Goal: Task Accomplishment & Management: Use online tool/utility

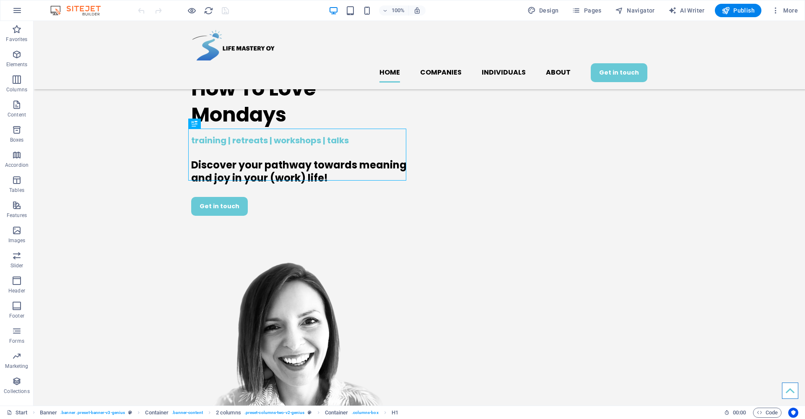
click at [44, 28] on div "Home Companies Individuals About Get in touch" at bounding box center [420, 55] width 772 height 68
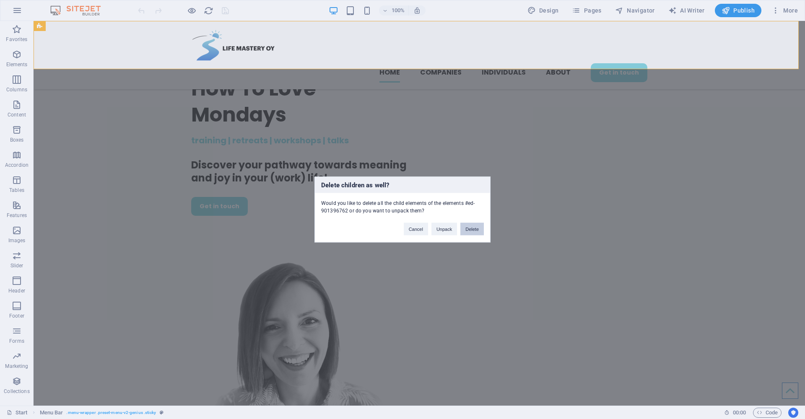
click at [477, 228] on button "Delete" at bounding box center [471, 229] width 23 height 13
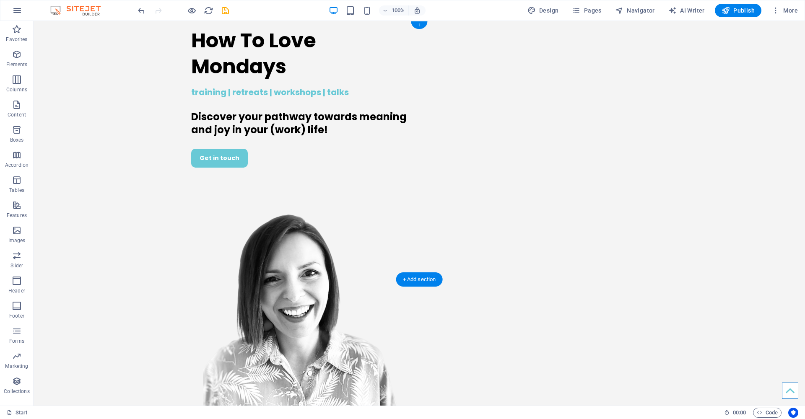
click at [51, 36] on div "How To Love Mondays training | retreats | workshops | talks Discover your pathw…" at bounding box center [420, 232] width 772 height 422
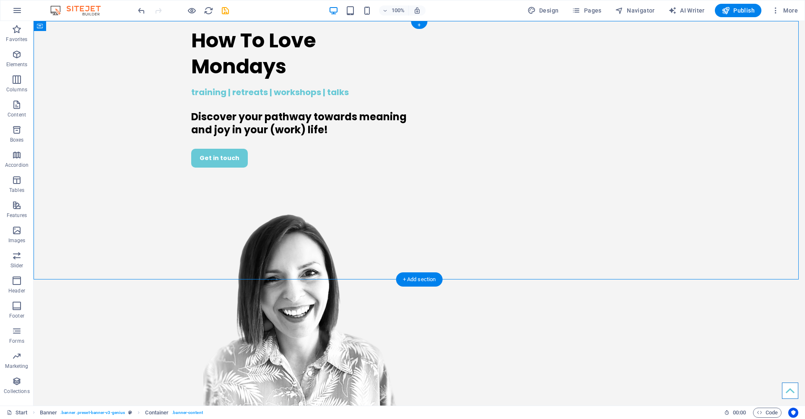
click at [87, 122] on div "How To Love Mondays training | retreats | workshops | talks Discover your pathw…" at bounding box center [420, 232] width 772 height 422
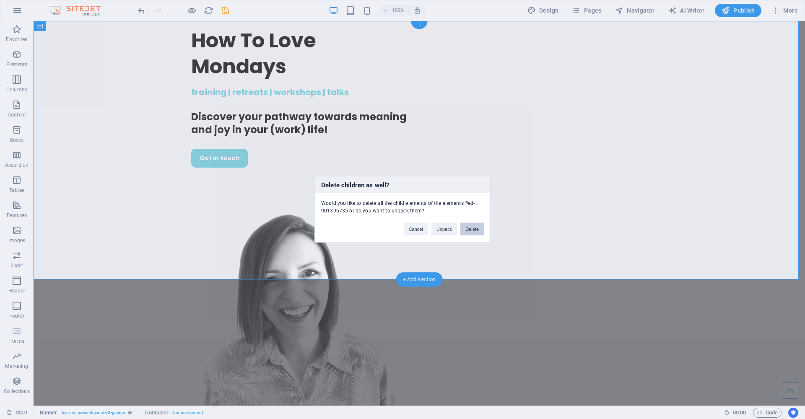
click at [478, 229] on button "Delete" at bounding box center [471, 229] width 23 height 13
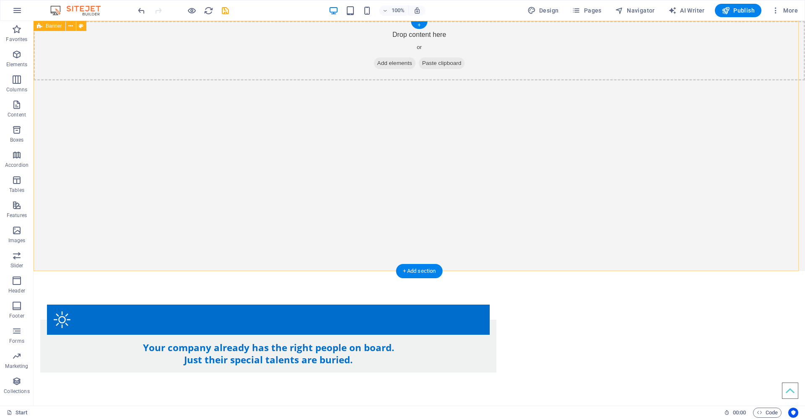
click at [244, 155] on div "Drop content here or Add elements Paste clipboard" at bounding box center [420, 146] width 772 height 250
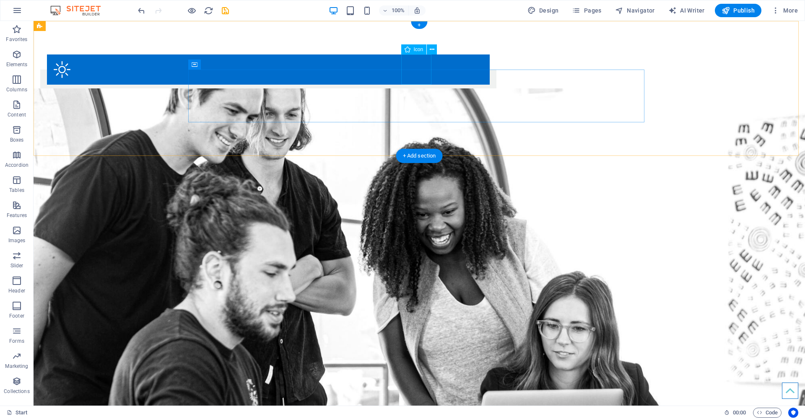
click at [414, 68] on figure at bounding box center [268, 70] width 443 height 30
click at [421, 23] on div "+" at bounding box center [419, 25] width 16 height 8
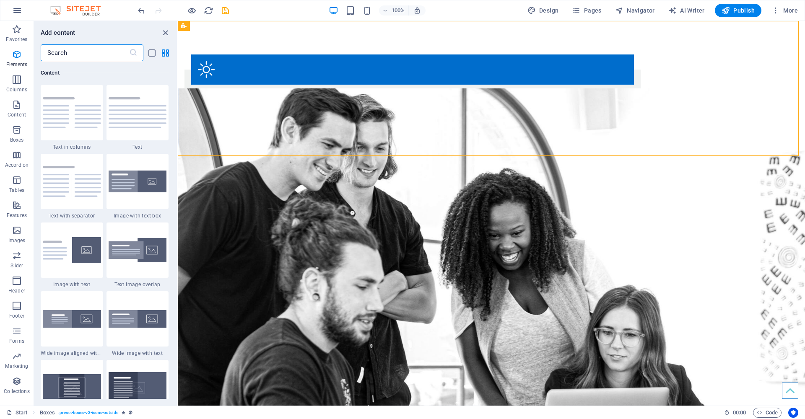
scroll to position [1467, 0]
click at [150, 103] on img at bounding box center [138, 112] width 58 height 31
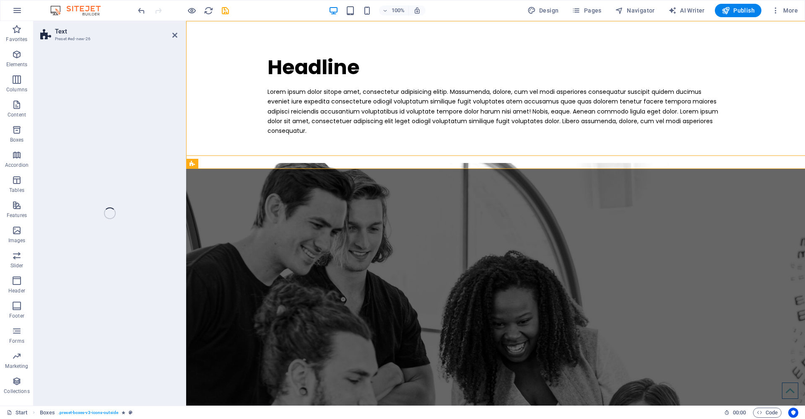
select select "preset-text-v2-default"
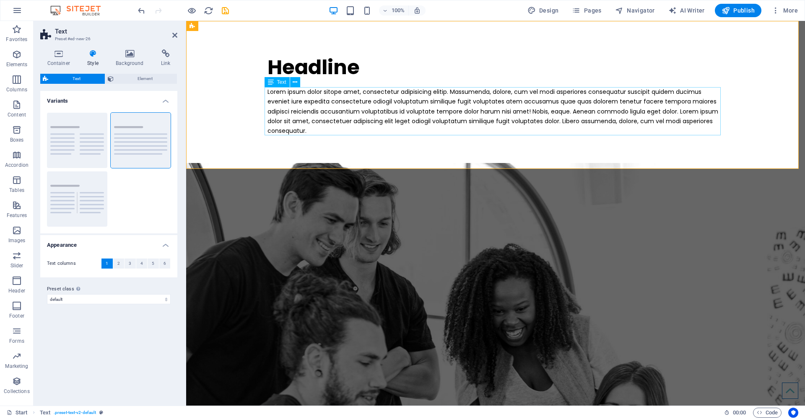
click at [515, 117] on div "Lorem ipsum dolor sitope amet, consectetur adipisicing elitip. Massumenda, dolo…" at bounding box center [496, 111] width 456 height 48
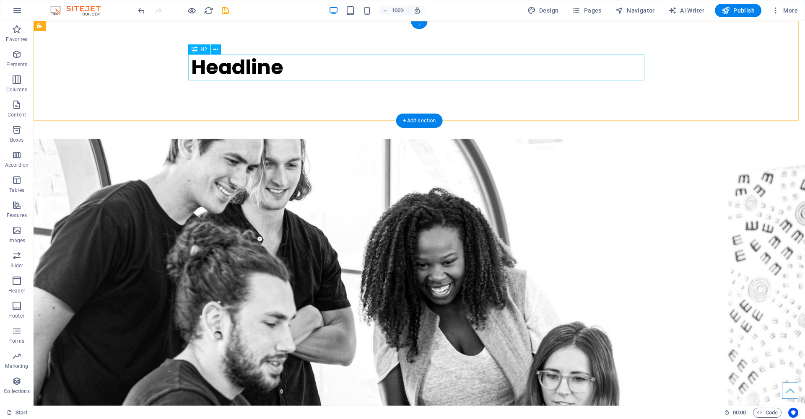
click at [276, 71] on div "Headline" at bounding box center [419, 68] width 456 height 26
click at [217, 49] on icon at bounding box center [215, 49] width 5 height 9
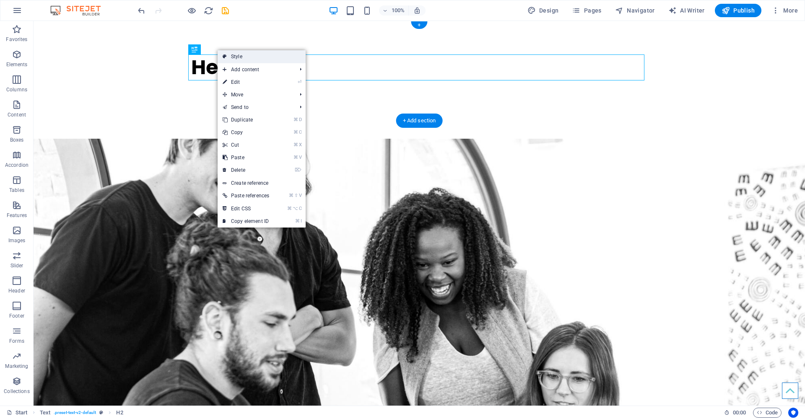
click at [241, 54] on link "Style" at bounding box center [262, 56] width 88 height 13
select select "preset-text-v2-default"
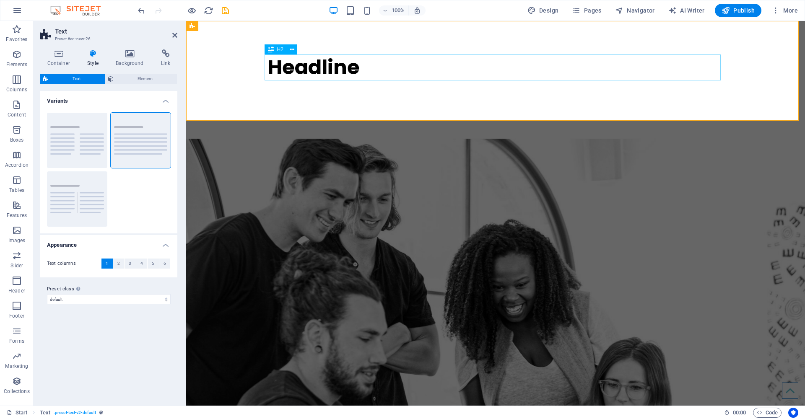
click at [377, 65] on div "Headline" at bounding box center [496, 68] width 456 height 26
click at [174, 36] on icon at bounding box center [174, 35] width 5 height 7
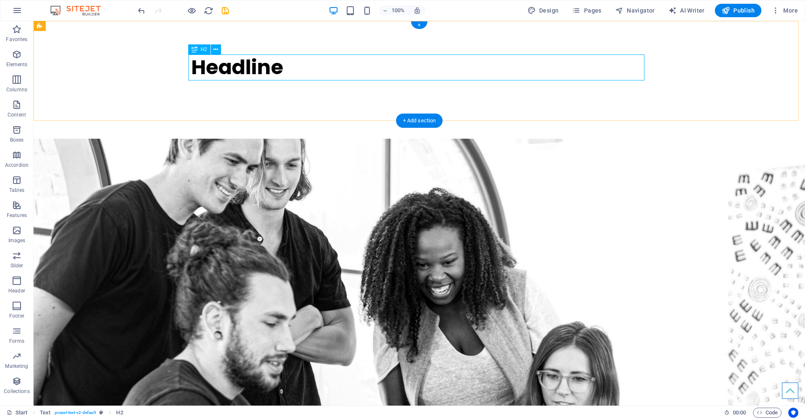
click at [285, 69] on div "Headline" at bounding box center [419, 68] width 456 height 26
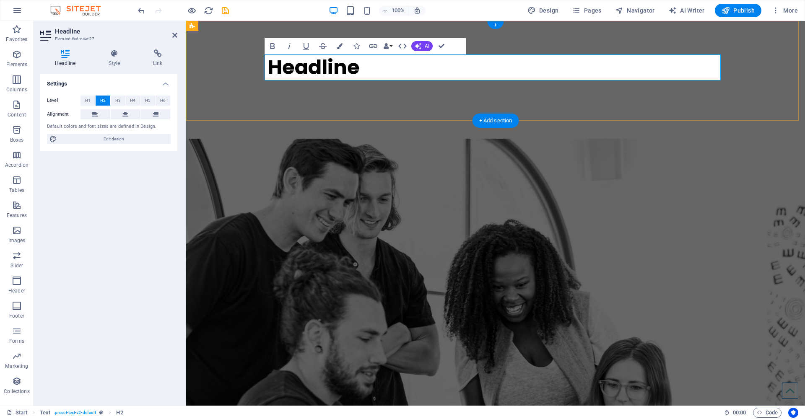
click at [285, 69] on h2 "Headline" at bounding box center [496, 68] width 456 height 26
click at [234, 83] on div "Page down" at bounding box center [495, 71] width 619 height 100
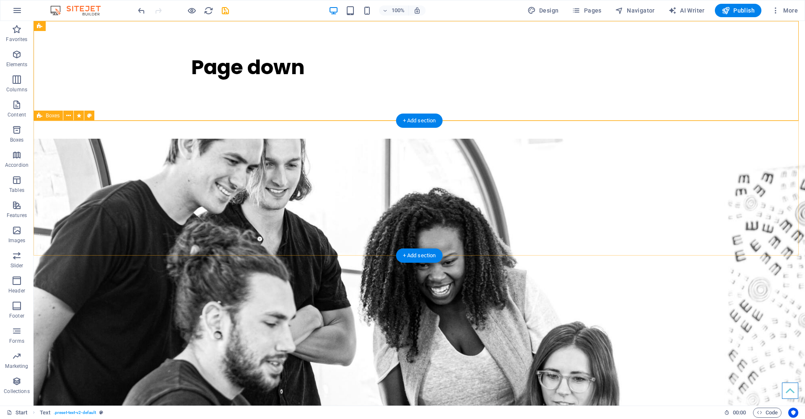
click at [302, 131] on div "Your company already has the right people on board. Just their special talents …" at bounding box center [420, 188] width 772 height 135
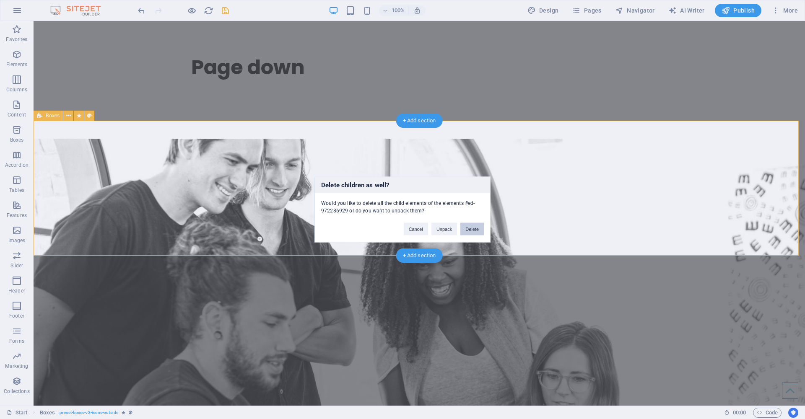
click at [476, 229] on button "Delete" at bounding box center [471, 229] width 23 height 13
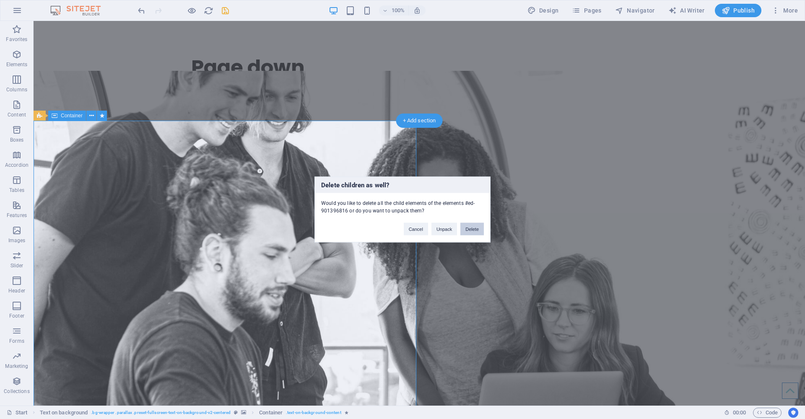
click at [480, 232] on button "Delete" at bounding box center [471, 229] width 23 height 13
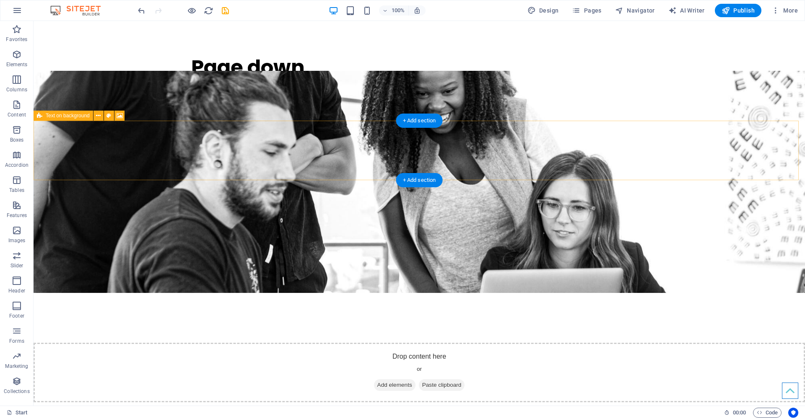
click at [498, 343] on div "Drop content here or Add elements Paste clipboard" at bounding box center [420, 373] width 772 height 60
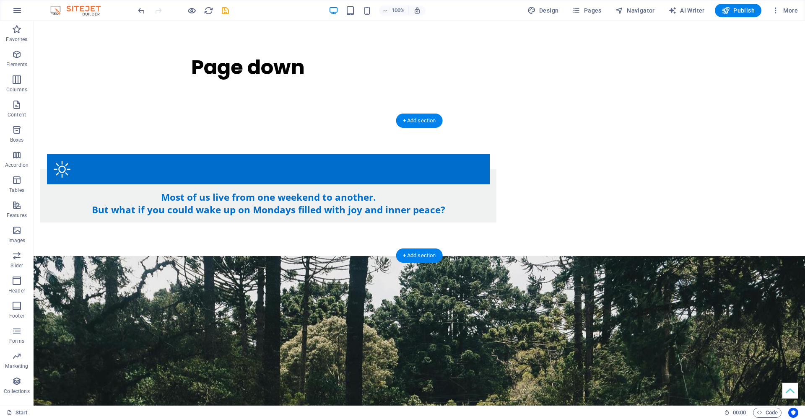
click at [361, 141] on div "Most of us live from one weekend to another. But what if you could wake up on M…" at bounding box center [420, 188] width 772 height 135
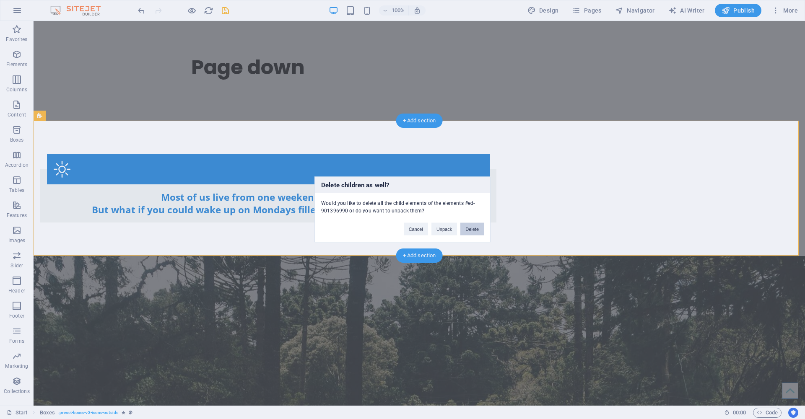
click at [477, 227] on button "Delete" at bounding box center [471, 229] width 23 height 13
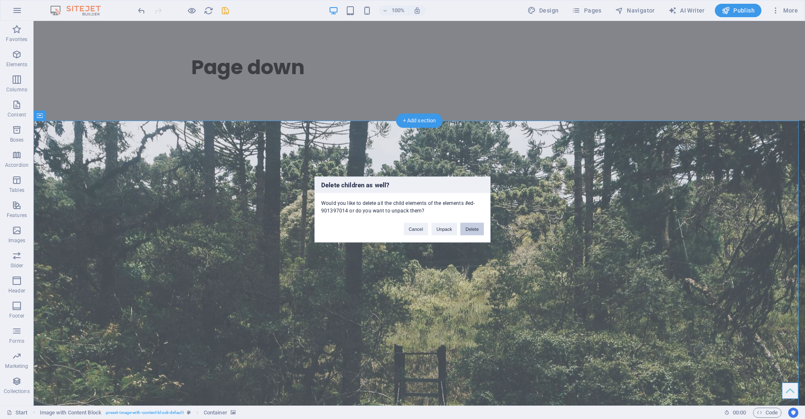
click at [471, 229] on button "Delete" at bounding box center [471, 229] width 23 height 13
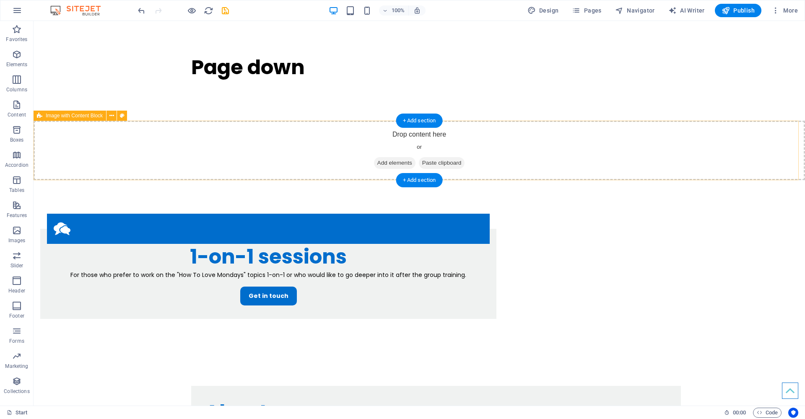
click at [493, 140] on div "Drop content here or Add elements Paste clipboard" at bounding box center [420, 151] width 772 height 60
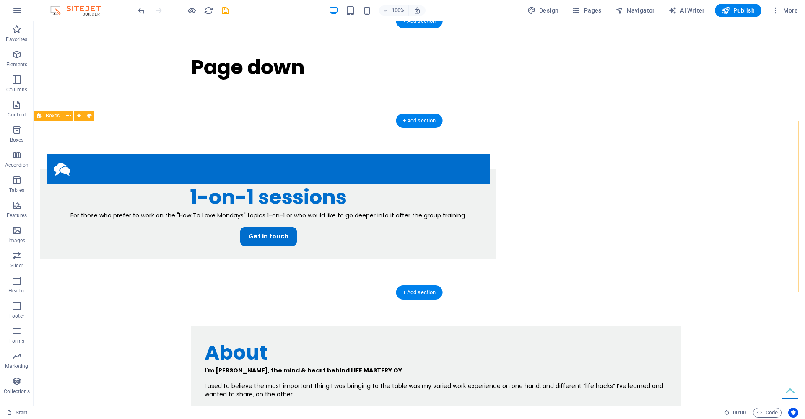
click at [478, 148] on div "1-on-1 sessions For those who prefer to work on the "How To Love Mondays" topic…" at bounding box center [420, 207] width 772 height 172
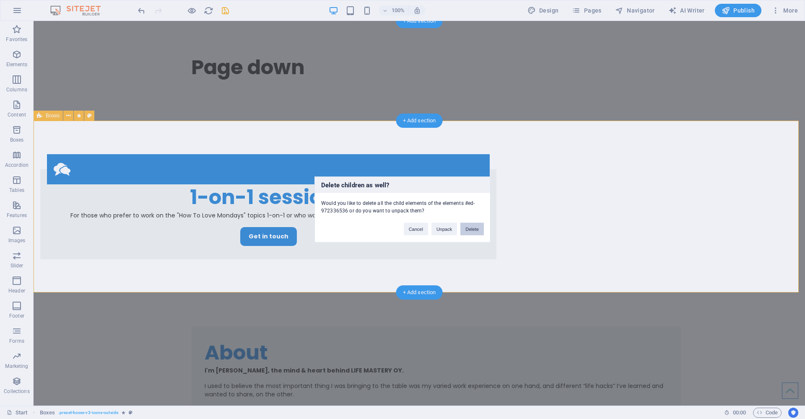
click at [475, 231] on button "Delete" at bounding box center [471, 229] width 23 height 13
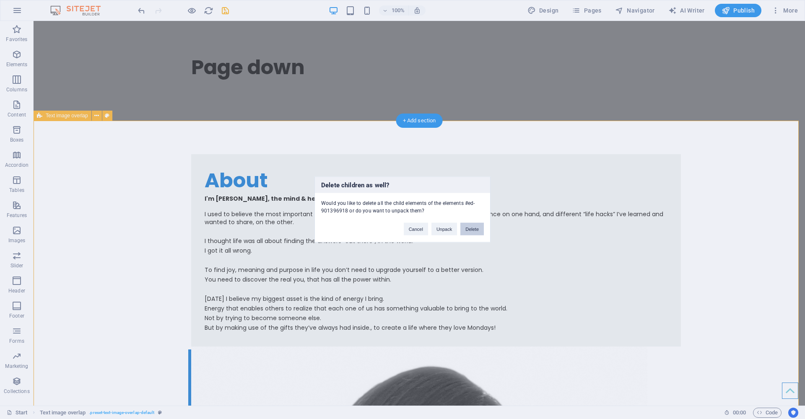
click at [470, 228] on button "Delete" at bounding box center [471, 229] width 23 height 13
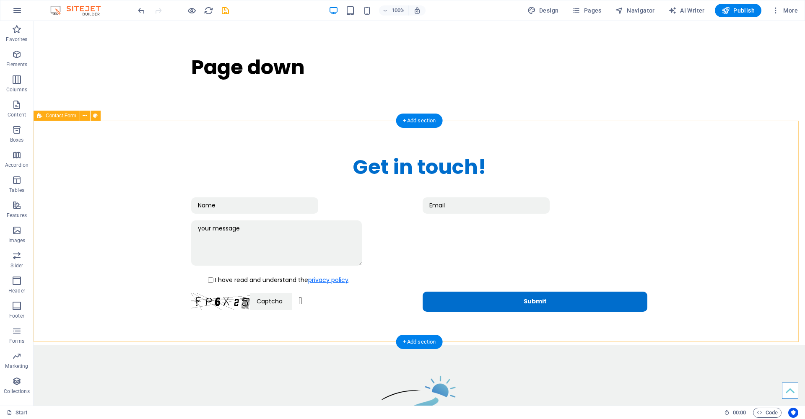
click at [315, 137] on div "Get in touch! I have read and understand the privacy policy . Unreadable? Load …" at bounding box center [420, 233] width 772 height 224
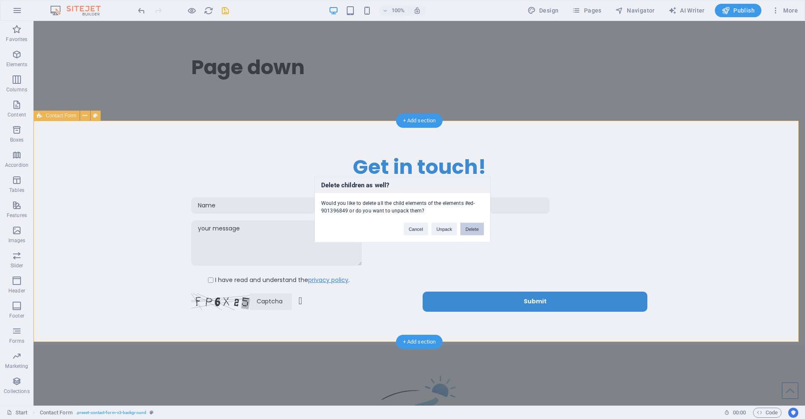
click at [474, 231] on button "Delete" at bounding box center [471, 229] width 23 height 13
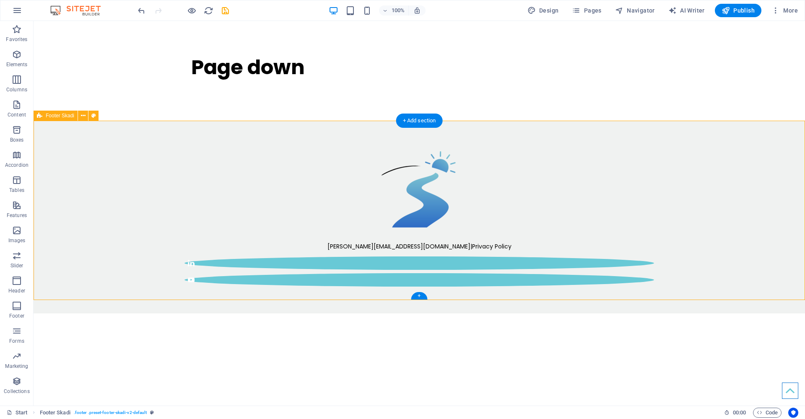
click at [72, 146] on div "[PERSON_NAME][EMAIL_ADDRESS][DOMAIN_NAME] | Privacy Policy" at bounding box center [420, 217] width 772 height 193
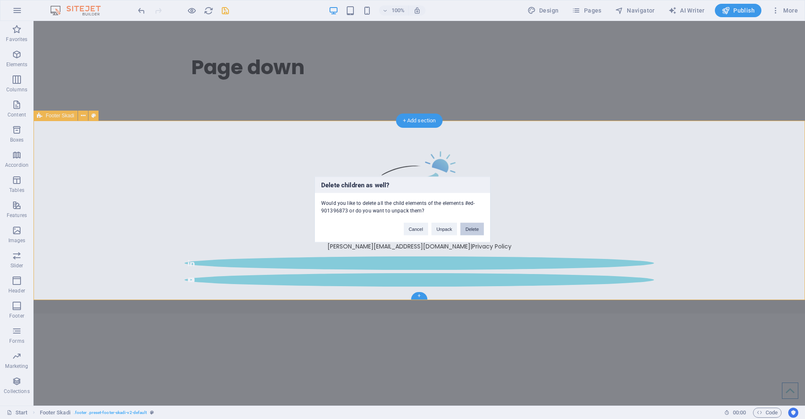
click at [472, 229] on button "Delete" at bounding box center [471, 229] width 23 height 13
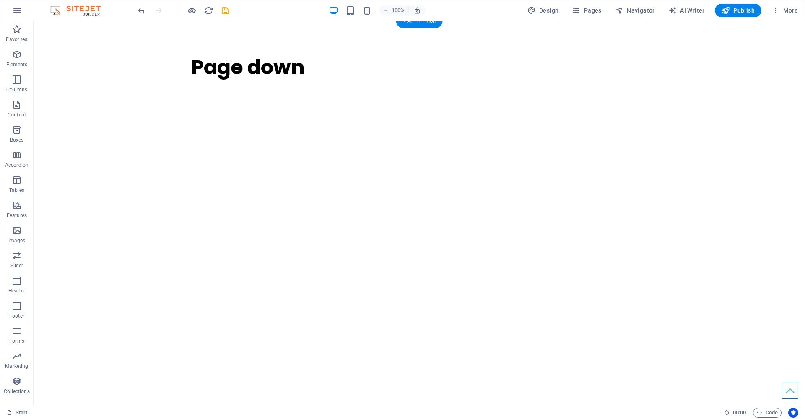
click at [145, 121] on html "Page down" at bounding box center [420, 71] width 772 height 100
click at [224, 10] on icon "save" at bounding box center [226, 11] width 10 height 10
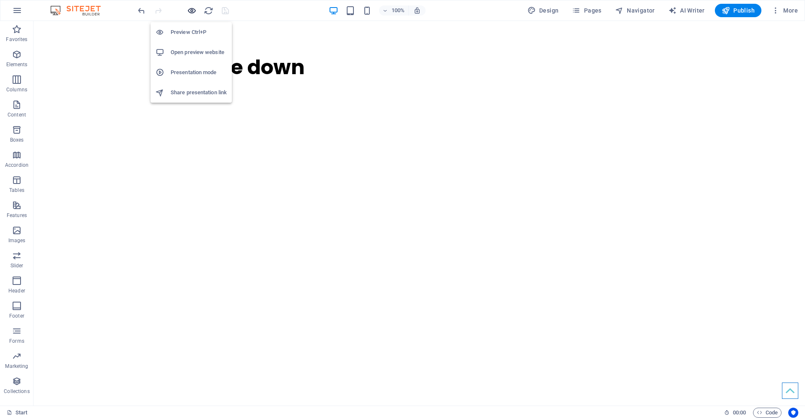
click at [192, 11] on icon "button" at bounding box center [192, 11] width 10 height 10
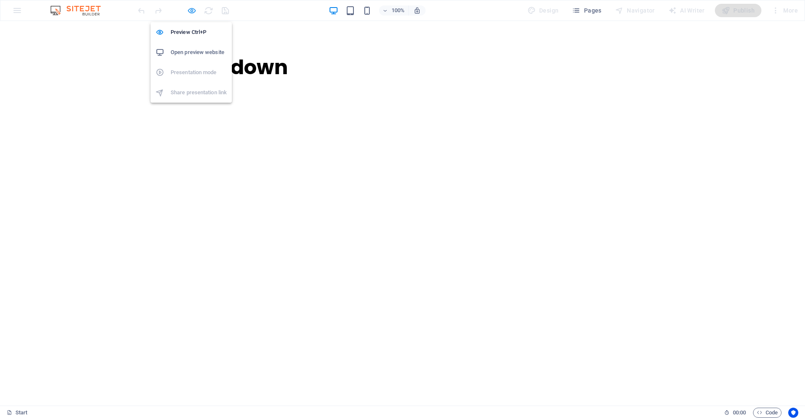
click at [189, 10] on icon "button" at bounding box center [192, 11] width 10 height 10
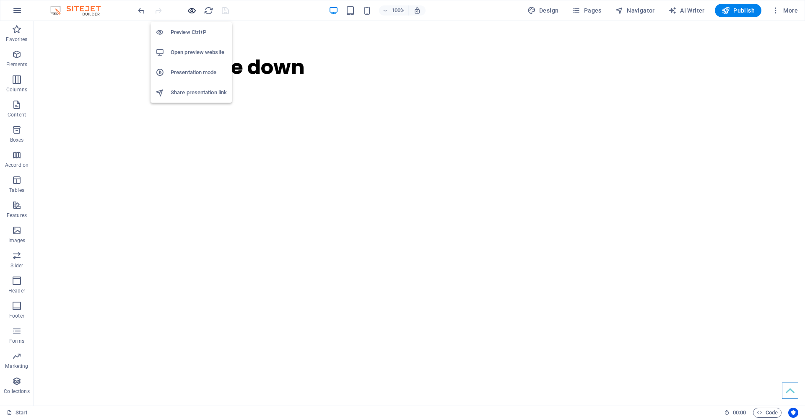
click at [190, 11] on icon "button" at bounding box center [192, 11] width 10 height 10
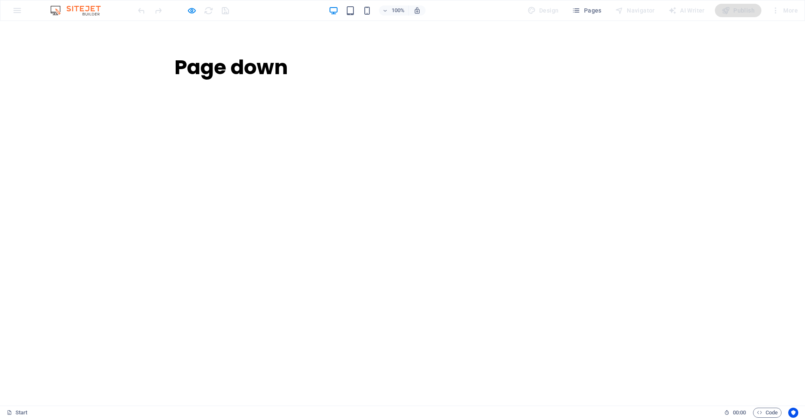
click at [741, 58] on div "Page down" at bounding box center [402, 71] width 805 height 100
click at [190, 9] on icon "button" at bounding box center [192, 11] width 10 height 10
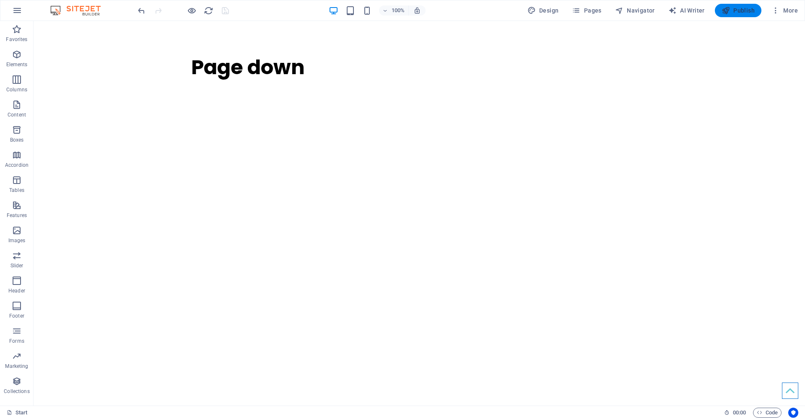
click at [746, 11] on span "Publish" at bounding box center [738, 10] width 33 height 8
